Goal: Check status: Check status

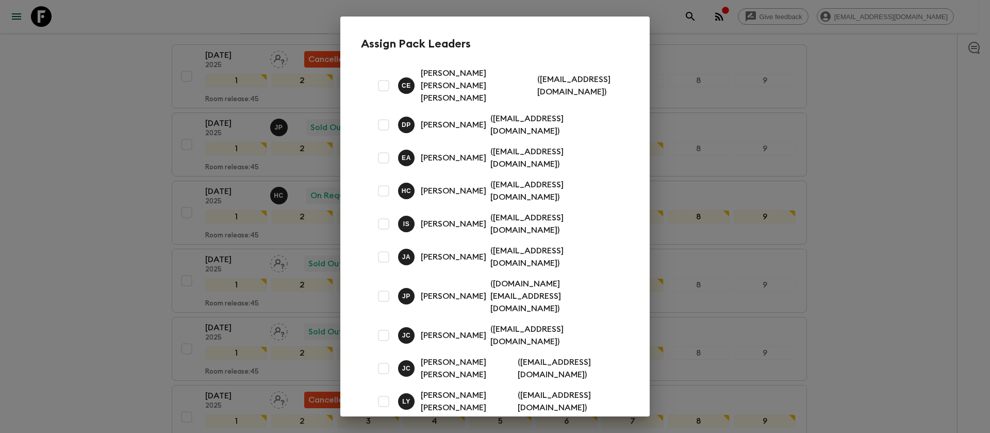
scroll to position [175, 0]
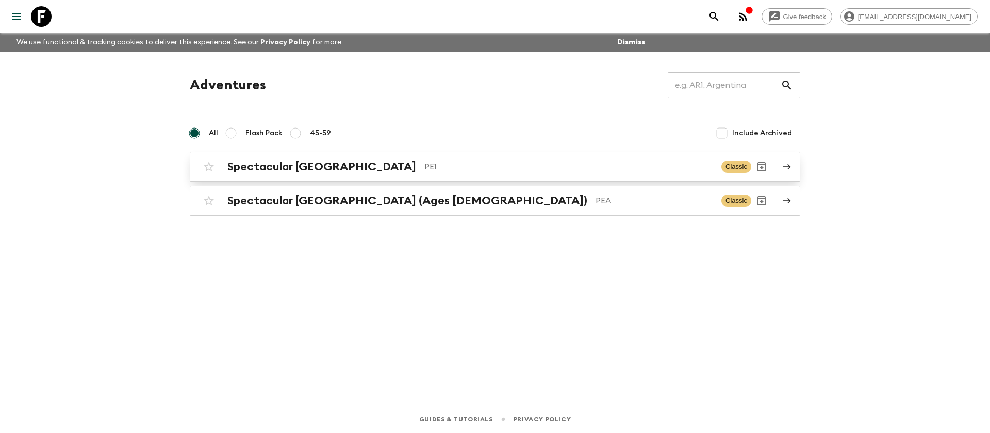
click at [321, 172] on div "Spectacular Peru PE1" at bounding box center [470, 166] width 486 height 13
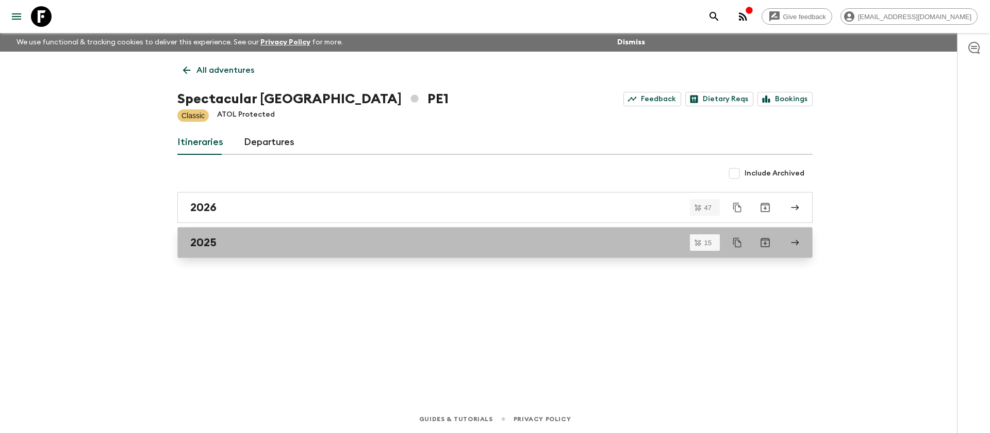
click at [277, 239] on div "2025" at bounding box center [485, 242] width 590 height 13
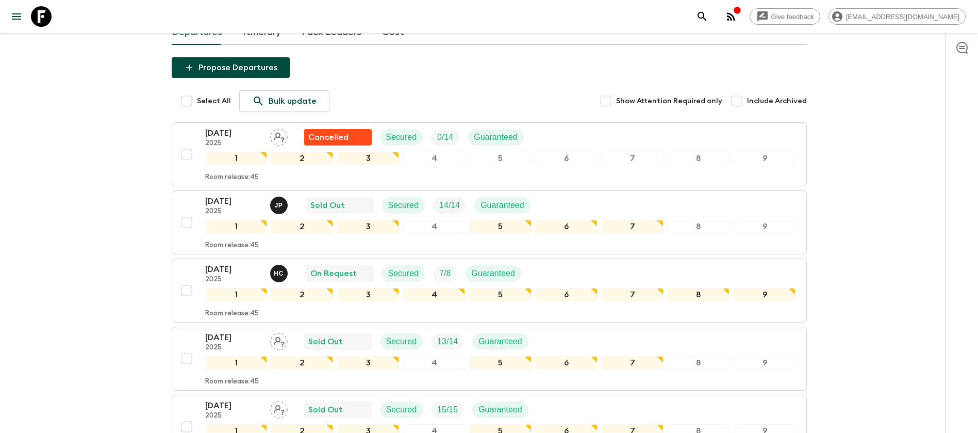
scroll to position [101, 0]
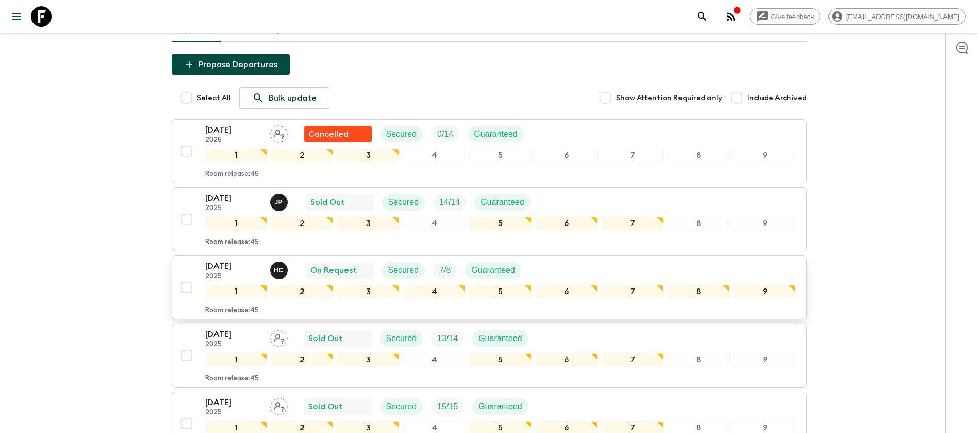
click at [529, 267] on div "[DATE] 2025 H C On Request Secured 7 / 8 Guaranteed" at bounding box center [367, 270] width 324 height 21
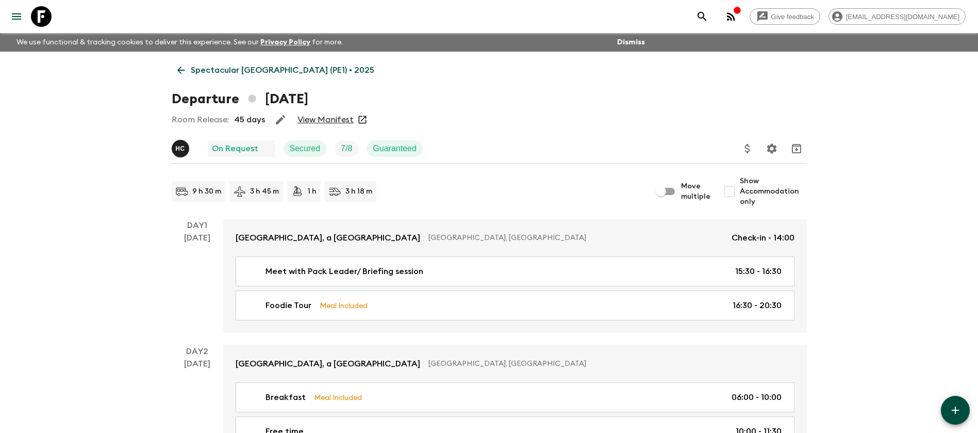
click at [312, 123] on link "View Manifest" at bounding box center [325, 119] width 56 height 10
